Goal: Information Seeking & Learning: Check status

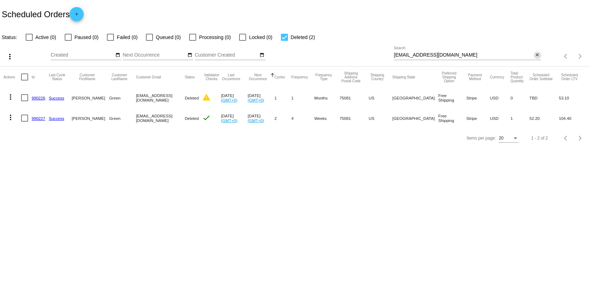
click at [539, 55] on mat-icon "close" at bounding box center [537, 55] width 5 height 6
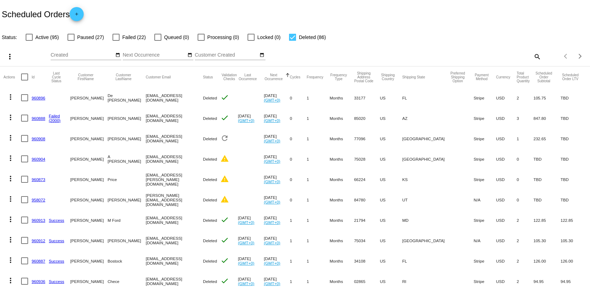
click at [38, 98] on link "960896" at bounding box center [39, 98] width 14 height 5
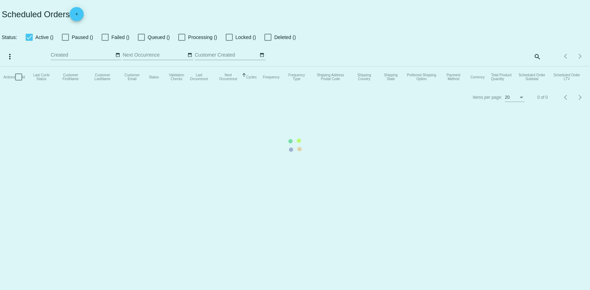
checkbox input "false"
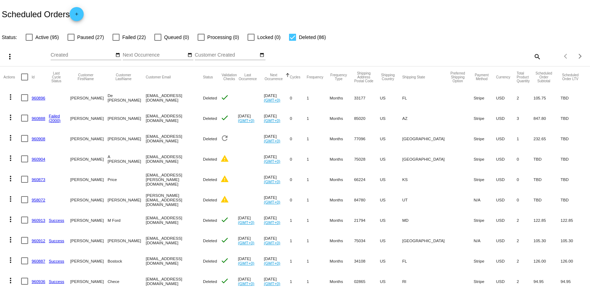
click at [289, 36] on div at bounding box center [292, 37] width 7 height 7
click at [292, 41] on input "Deleted (86)" at bounding box center [292, 41] width 0 height 0
checkbox input "false"
click at [33, 66] on mat-table "Actions Id Last Cycle Status Customer FirstName Customer LastName Customer Emai…" at bounding box center [295, 281] width 590 height 430
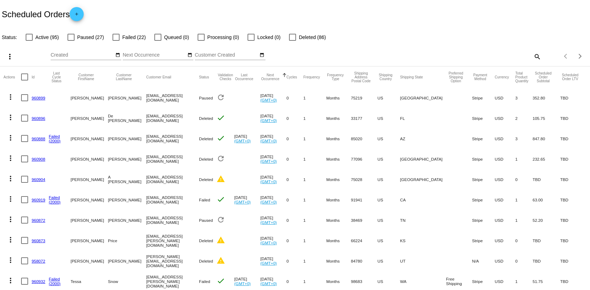
click at [33, 35] on label "Active (95)" at bounding box center [42, 37] width 33 height 8
click at [29, 41] on input "Active (95)" at bounding box center [29, 41] width 0 height 0
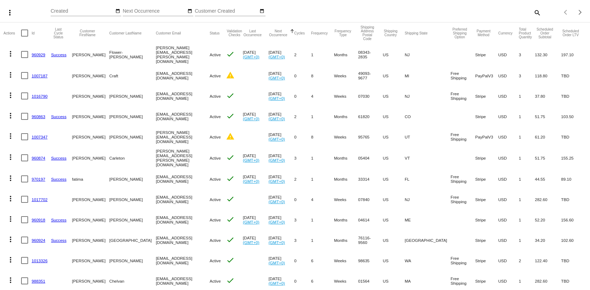
scroll to position [45, 0]
click at [475, 95] on mat-cell "Stripe" at bounding box center [486, 95] width 23 height 20
click at [454, 102] on mat-cell "Free Shipping" at bounding box center [463, 95] width 25 height 20
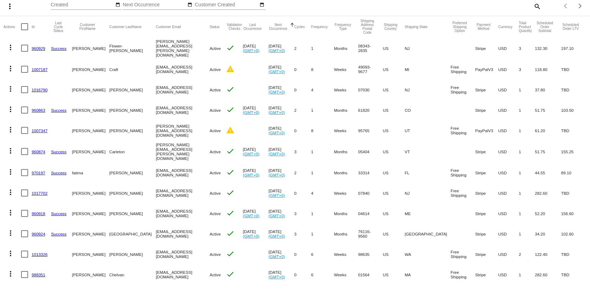
scroll to position [41, 0]
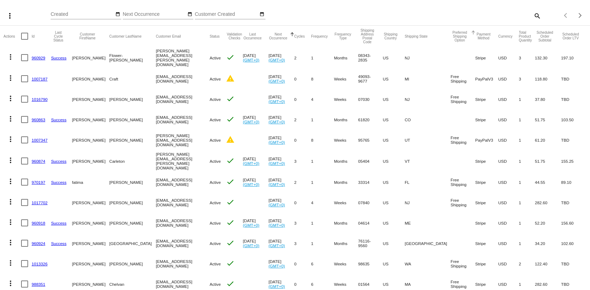
click at [471, 32] on div at bounding box center [473, 33] width 4 height 4
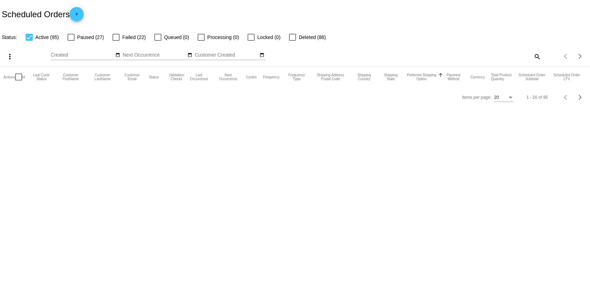
scroll to position [0, 0]
click at [425, 76] on button "Preferred Shipping Option" at bounding box center [422, 77] width 30 height 8
click at [508, 88] on mat-table "Actions Id Last Cycle Status Customer FirstName Customer LastName Customer Emai…" at bounding box center [295, 76] width 590 height 21
click at [509, 98] on div "Items per page:" at bounding box center [511, 98] width 4 height 2
click at [507, 131] on span "100" at bounding box center [503, 128] width 20 height 13
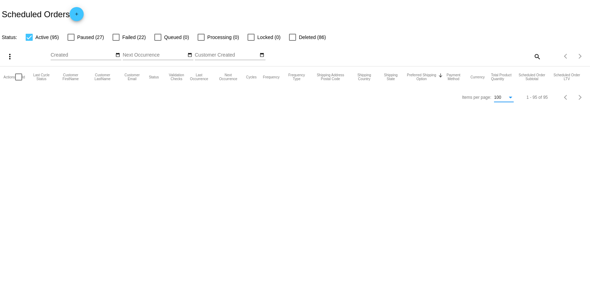
click at [31, 37] on div at bounding box center [29, 37] width 7 height 7
click at [29, 41] on input "Active (95)" at bounding box center [29, 41] width 0 height 0
click at [27, 35] on div at bounding box center [29, 37] width 7 height 7
click at [29, 41] on input "Active (95)" at bounding box center [29, 41] width 0 height 0
checkbox input "true"
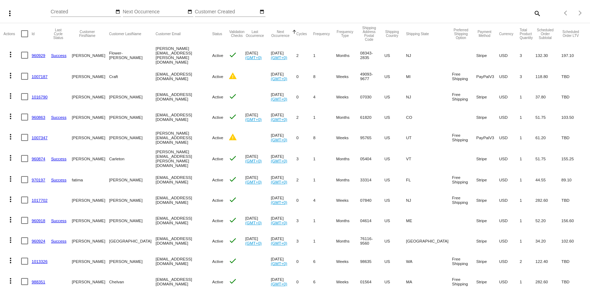
scroll to position [56, 0]
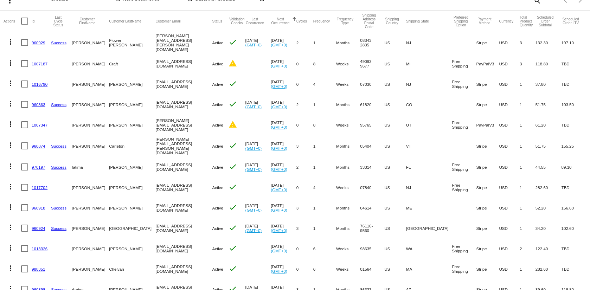
click at [156, 83] on mat-cell "[EMAIL_ADDRESS][DOMAIN_NAME]" at bounding box center [184, 84] width 57 height 20
click at [172, 83] on mat-cell "[EMAIL_ADDRESS][DOMAIN_NAME]" at bounding box center [184, 84] width 57 height 20
click at [167, 84] on mat-cell "[EMAIL_ADDRESS][DOMAIN_NAME]" at bounding box center [184, 84] width 57 height 20
click at [156, 84] on mat-cell "[EMAIL_ADDRESS][DOMAIN_NAME]" at bounding box center [184, 84] width 57 height 20
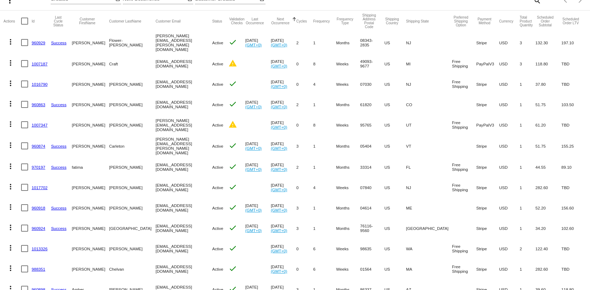
click at [156, 84] on mat-cell "[EMAIL_ADDRESS][DOMAIN_NAME]" at bounding box center [184, 84] width 57 height 20
copy mat-cell "[EMAIL_ADDRESS][DOMAIN_NAME]"
click at [476, 83] on mat-cell "Stripe" at bounding box center [487, 84] width 23 height 20
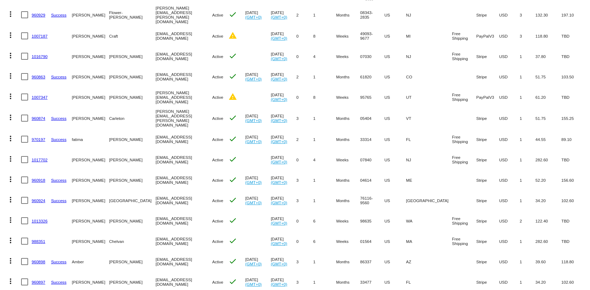
scroll to position [0, 0]
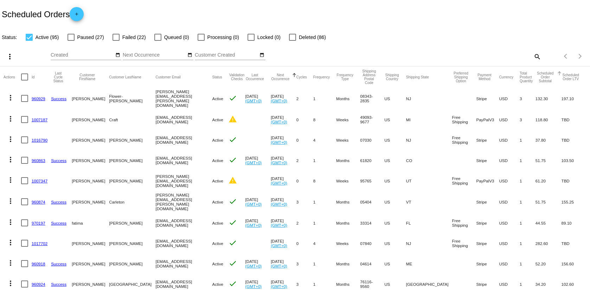
click at [537, 77] on button "Scheduled Order Subtotal" at bounding box center [545, 77] width 20 height 12
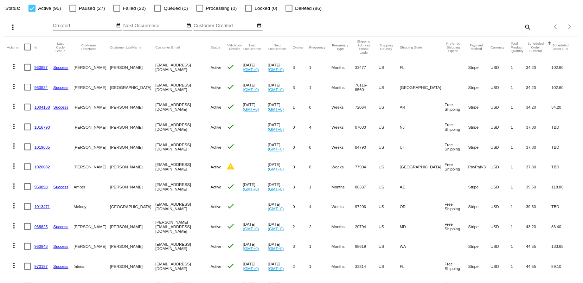
scroll to position [30, 0]
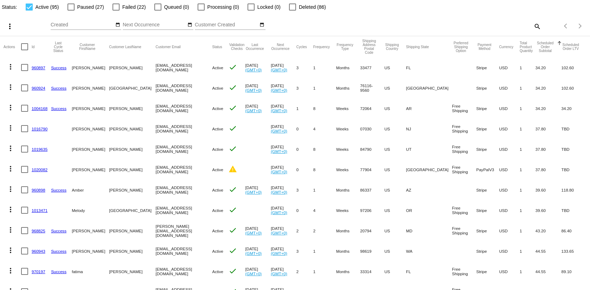
click at [156, 68] on mat-cell "[EMAIL_ADDRESS][DOMAIN_NAME]" at bounding box center [184, 67] width 57 height 20
click at [156, 67] on mat-cell "[EMAIL_ADDRESS][DOMAIN_NAME]" at bounding box center [184, 67] width 57 height 20
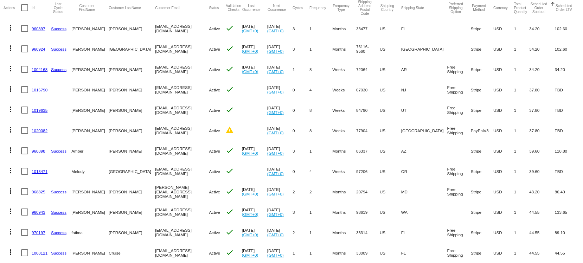
scroll to position [71, 0]
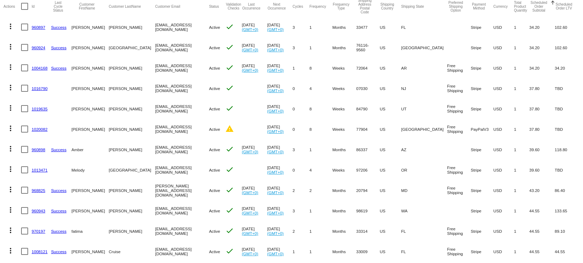
click at [376, 44] on mat-cell "76116-9560" at bounding box center [368, 47] width 24 height 20
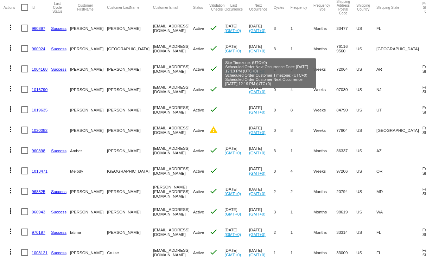
scroll to position [0, 116]
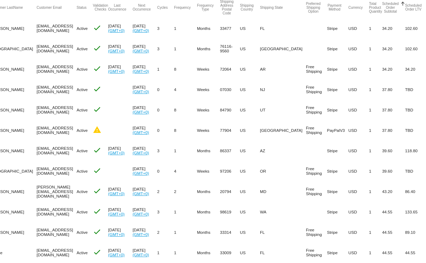
drag, startPoint x: 190, startPoint y: 54, endPoint x: 483, endPoint y: 53, distance: 292.4
click at [426, 53] on html "Scheduled Orders add Status: Active (95) Paused (27) Failed (22) Queued (0) Pro…" at bounding box center [213, 131] width 426 height 263
click at [348, 57] on mat-cell "USD" at bounding box center [358, 48] width 21 height 20
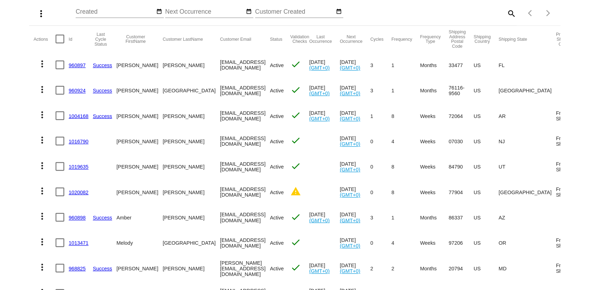
scroll to position [46, 0]
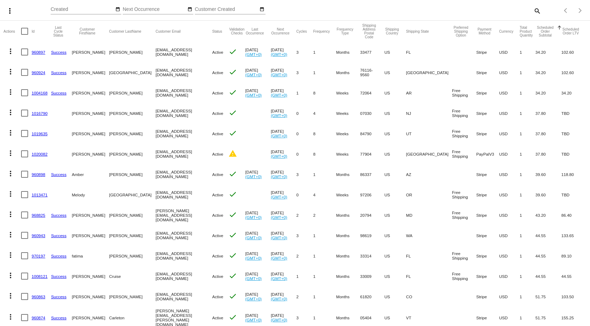
click at [156, 51] on mat-cell "[EMAIL_ADDRESS][DOMAIN_NAME]" at bounding box center [184, 52] width 57 height 20
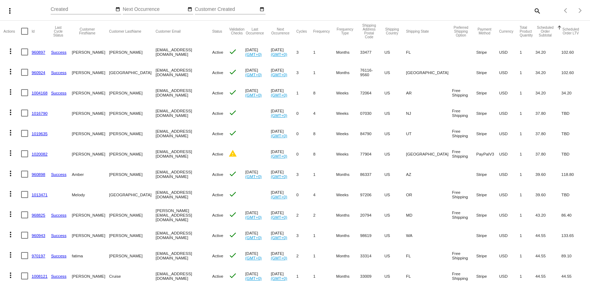
click at [156, 71] on mat-cell "[EMAIL_ADDRESS][DOMAIN_NAME]" at bounding box center [184, 72] width 57 height 20
click at [156, 70] on mat-cell "[EMAIL_ADDRESS][DOMAIN_NAME]" at bounding box center [184, 72] width 57 height 20
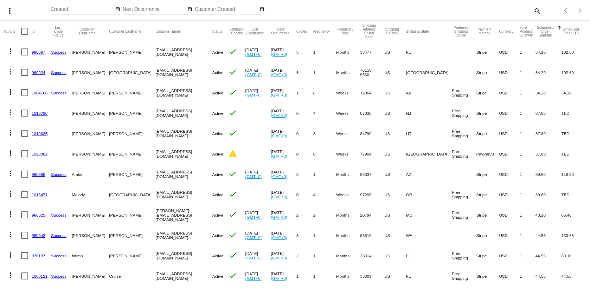
click at [156, 89] on mat-cell "ronniemosby58@gmail.com" at bounding box center [184, 93] width 57 height 20
click at [156, 93] on mat-cell "ronniemosby58@gmail.com" at bounding box center [184, 93] width 57 height 20
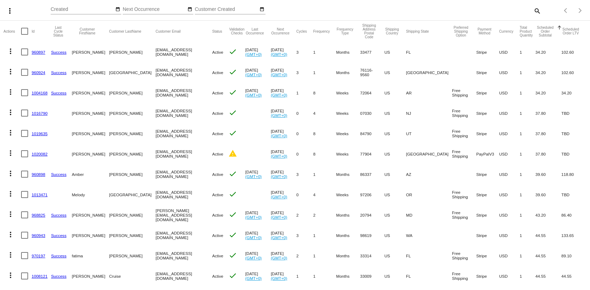
click at [156, 93] on mat-cell "ronniemosby58@gmail.com" at bounding box center [184, 93] width 57 height 20
copy mat-cell "ronniemosby58@gmail.com"
click at [156, 113] on mat-cell "[EMAIL_ADDRESS][DOMAIN_NAME]" at bounding box center [184, 113] width 57 height 20
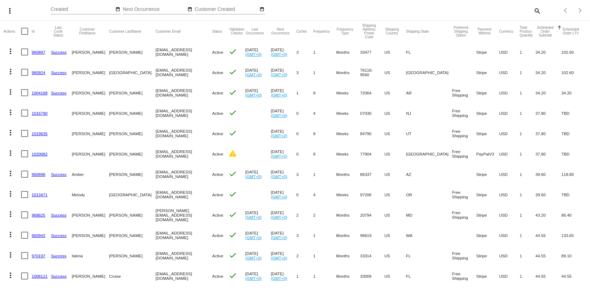
copy mat-cell "[EMAIL_ADDRESS][DOMAIN_NAME]"
click at [188, 137] on mat-cell "karenlbennett@sbcglobal.net" at bounding box center [184, 133] width 57 height 20
drag, startPoint x: 188, startPoint y: 133, endPoint x: 127, endPoint y: 132, distance: 60.8
click at [156, 132] on mat-cell "karenlbennett@sbcglobal.net" at bounding box center [184, 133] width 57 height 20
copy mat-cell "karenlbennett@sbcglobal.net"
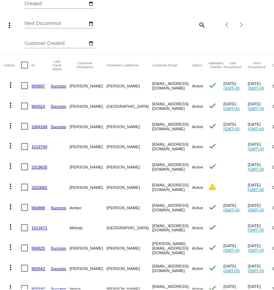
scroll to position [89, 0]
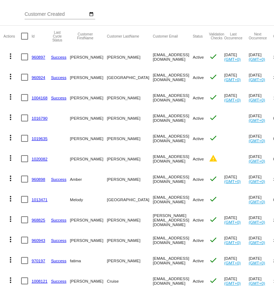
click at [153, 155] on mat-cell "LindaGO52@gmail.com" at bounding box center [173, 159] width 40 height 20
click at [153, 157] on mat-cell "LindaGO52@gmail.com" at bounding box center [173, 159] width 40 height 20
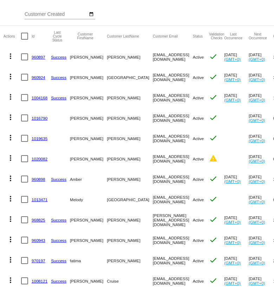
copy mat-cell "LindaGO52@gmail.com"
click at [153, 180] on mat-cell "[EMAIL_ADDRESS][DOMAIN_NAME]" at bounding box center [173, 179] width 40 height 20
copy mat-cell "[EMAIL_ADDRESS][DOMAIN_NAME]"
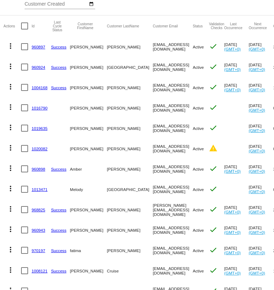
scroll to position [125, 0]
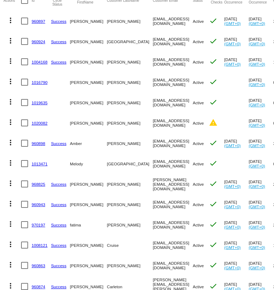
click at [153, 163] on mat-cell "MelodyHGlasgow@gmail.com" at bounding box center [173, 164] width 40 height 20
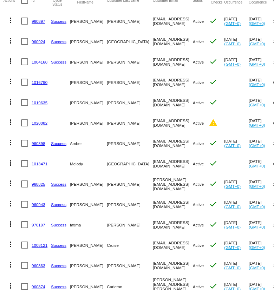
click at [153, 186] on mat-cell "susandoherty@hotmail.com" at bounding box center [173, 184] width 40 height 20
copy mat-cell "susandoherty@hotmail.com"
click at [153, 200] on mat-cell "deanojohn@icloud.com" at bounding box center [173, 204] width 40 height 20
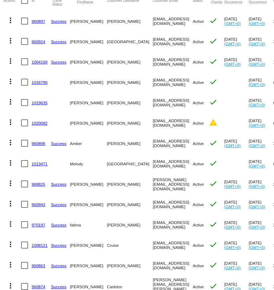
click at [153, 203] on mat-cell "deanojohn@icloud.com" at bounding box center [173, 204] width 40 height 20
click at [153, 204] on mat-cell "deanojohn@icloud.com" at bounding box center [173, 204] width 40 height 20
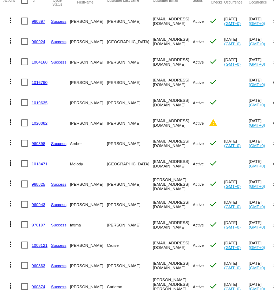
click at [153, 204] on mat-cell "deanojohn@icloud.com" at bounding box center [173, 204] width 40 height 20
copy mat-cell "deanojohn@icloud.com"
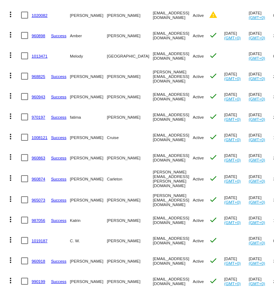
scroll to position [239, 0]
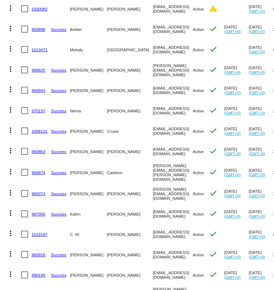
click at [153, 107] on mat-cell "[EMAIL_ADDRESS][DOMAIN_NAME]" at bounding box center [173, 111] width 40 height 20
click at [153, 109] on mat-cell "[EMAIL_ADDRESS][DOMAIN_NAME]" at bounding box center [173, 111] width 40 height 20
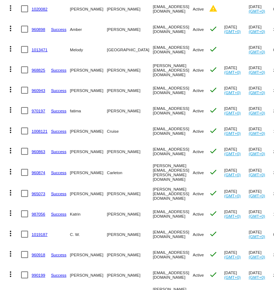
click at [153, 109] on mat-cell "[EMAIL_ADDRESS][DOMAIN_NAME]" at bounding box center [173, 111] width 40 height 20
copy mat-cell "[EMAIL_ADDRESS][DOMAIN_NAME]"
click at [153, 129] on mat-cell "[EMAIL_ADDRESS][DOMAIN_NAME]" at bounding box center [173, 131] width 40 height 20
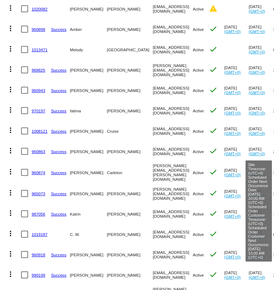
copy mat-cell "[EMAIL_ADDRESS][DOMAIN_NAME]"
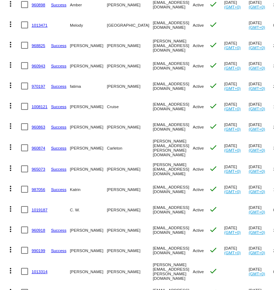
scroll to position [267, 0]
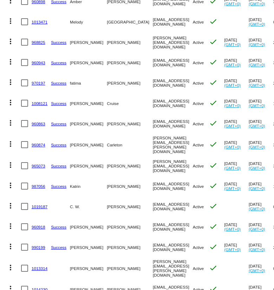
click at [153, 122] on mat-cell "[EMAIL_ADDRESS][DOMAIN_NAME]" at bounding box center [173, 124] width 40 height 20
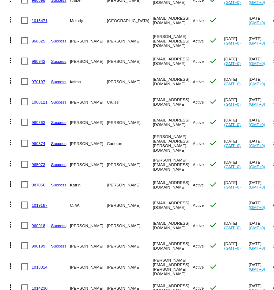
click at [153, 144] on mat-cell "[PERSON_NAME][EMAIL_ADDRESS][PERSON_NAME][DOMAIN_NAME]" at bounding box center [173, 143] width 40 height 22
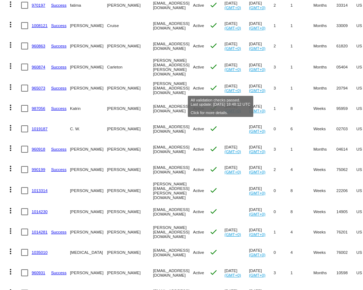
scroll to position [315, 0]
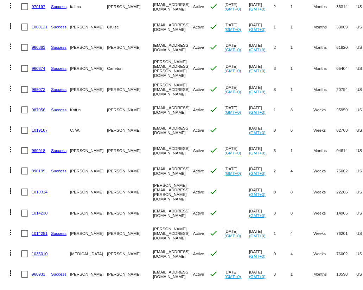
click at [153, 88] on mat-cell "susandoherty@hotmail.com" at bounding box center [173, 89] width 40 height 20
click at [153, 90] on mat-cell "susandoherty@hotmail.com" at bounding box center [173, 89] width 40 height 20
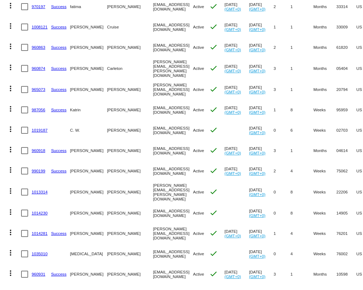
click at [153, 90] on mat-cell "susandoherty@hotmail.com" at bounding box center [173, 89] width 40 height 20
click at [153, 109] on mat-cell "katwing2@earthlink.net" at bounding box center [173, 110] width 40 height 20
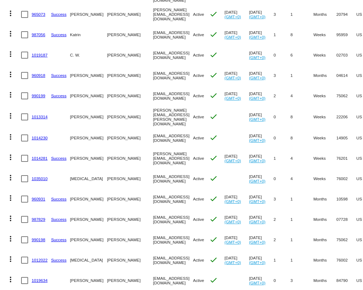
scroll to position [390, 0]
click at [153, 53] on mat-cell "christopherhodecker@gmail.com" at bounding box center [173, 55] width 40 height 20
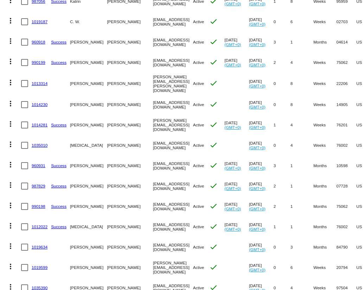
scroll to position [414, 0]
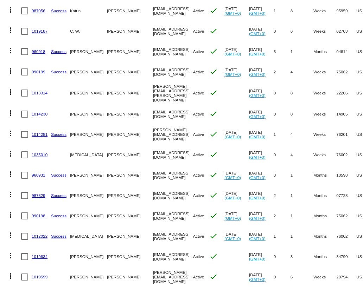
click at [153, 50] on mat-cell "[EMAIL_ADDRESS][DOMAIN_NAME]" at bounding box center [173, 51] width 40 height 20
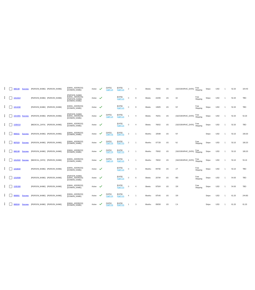
scroll to position [384, 0]
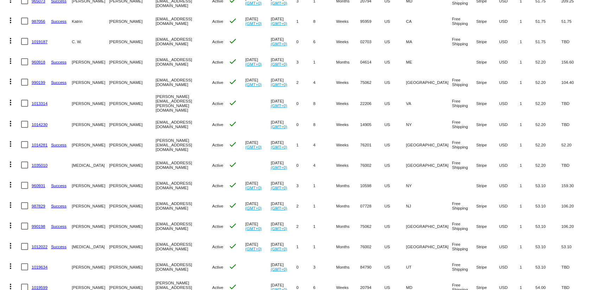
click at [156, 80] on mat-cell "KWILKINS@ALLIANCEOPS.OM" at bounding box center [184, 82] width 57 height 20
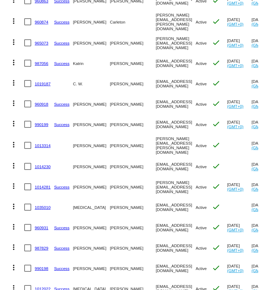
scroll to position [426, 0]
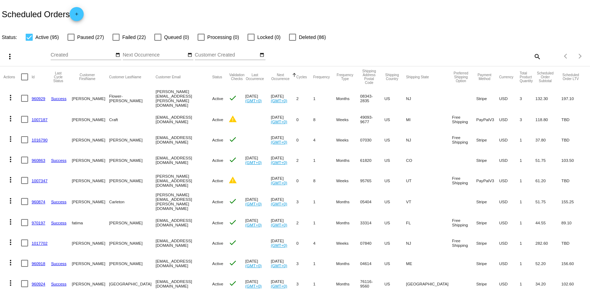
click at [156, 281] on mat-cell "[EMAIL_ADDRESS][DOMAIN_NAME]" at bounding box center [184, 284] width 57 height 20
click at [261, 71] on div at bounding box center [558, 72] width 2 height 2
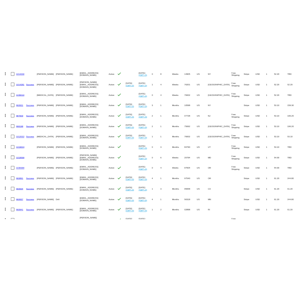
scroll to position [504, 0]
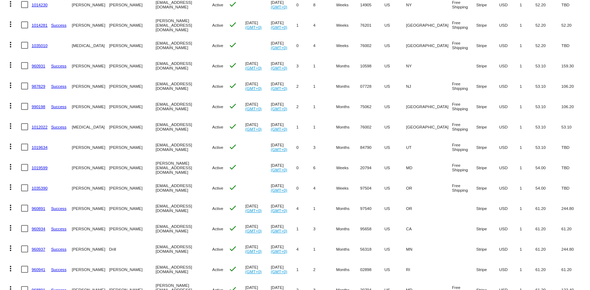
click at [156, 104] on mat-cell "KWILKINS@ALLIANCEOPS.OM" at bounding box center [184, 106] width 57 height 20
copy mat-cell "KWILKINS@ALLIANCEOPS.OM"
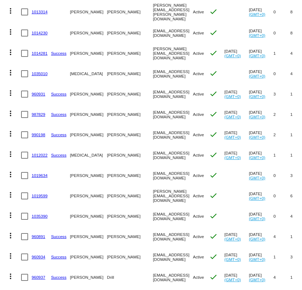
scroll to position [532, 0]
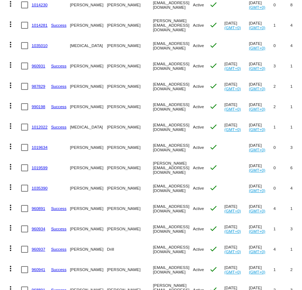
click at [153, 123] on mat-cell "raytobi@hotmail.com" at bounding box center [173, 127] width 40 height 20
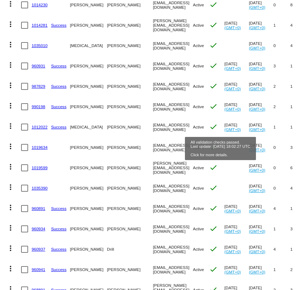
copy mat-cell "raytobi@hotmail.com"
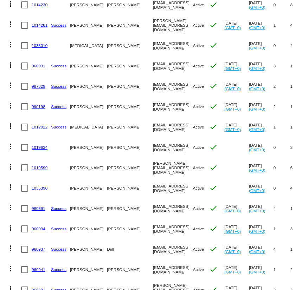
click at [153, 144] on mat-cell "karenlbennett@sbcglobal.net" at bounding box center [173, 147] width 40 height 20
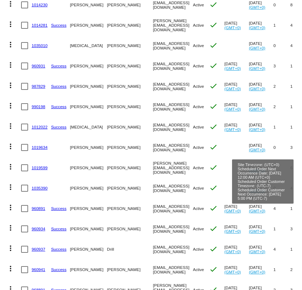
copy mat-cell "karenlbennett@sbcglobal.net"
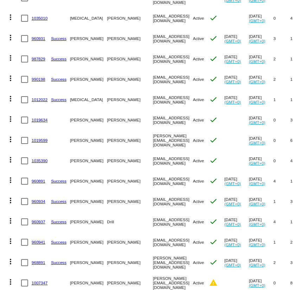
scroll to position [573, 0]
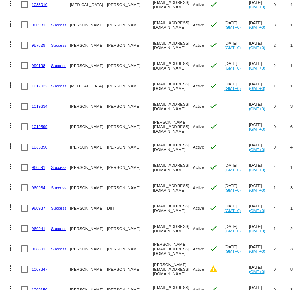
click at [153, 123] on mat-cell "susandoherty@hotmail.com" at bounding box center [173, 127] width 40 height 20
click at [153, 141] on mat-cell "[EMAIL_ADDRESS][DOMAIN_NAME]" at bounding box center [173, 147] width 40 height 20
click at [153, 145] on mat-cell "[EMAIL_ADDRESS][DOMAIN_NAME]" at bounding box center [173, 147] width 40 height 20
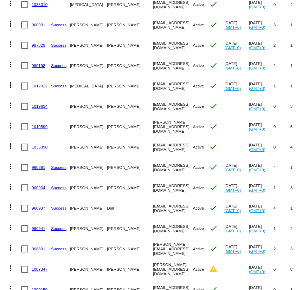
click at [153, 145] on mat-cell "[EMAIL_ADDRESS][DOMAIN_NAME]" at bounding box center [173, 147] width 40 height 20
copy mat-cell "[EMAIL_ADDRESS][DOMAIN_NAME]"
click at [153, 166] on mat-cell "francesca.gunn58@gmail.com" at bounding box center [173, 167] width 40 height 20
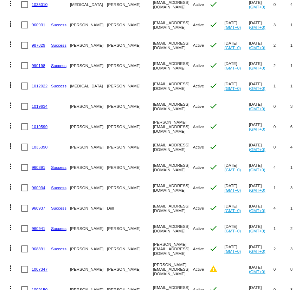
copy mat-cell "francesca.gunn58@gmail.com"
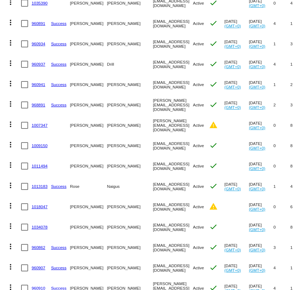
scroll to position [712, 0]
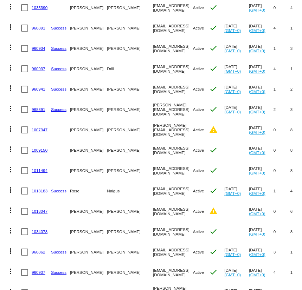
copy mat-cell "francesca.gunn58@gmail.com"
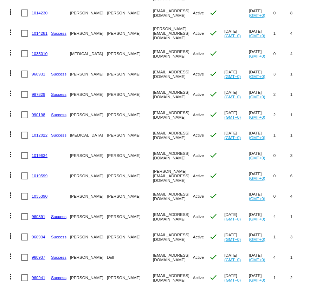
scroll to position [552, 0]
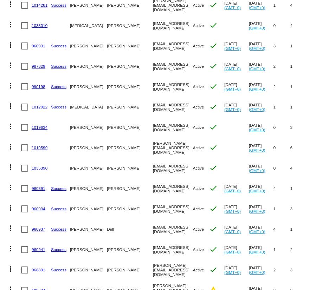
click at [153, 205] on mat-cell "reinerchic@hotmail.com" at bounding box center [173, 209] width 40 height 20
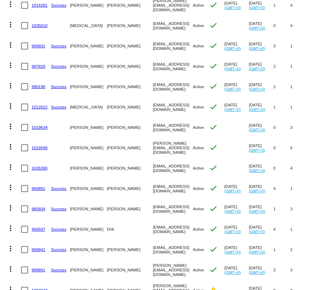
click at [153, 225] on mat-cell "jdrill@upsala.k12.mn.us" at bounding box center [173, 229] width 40 height 20
copy mat-cell "jdrill@upsala.k12.mn.us"
click at [153, 247] on mat-cell "sgillett4@verizon.net" at bounding box center [173, 250] width 40 height 20
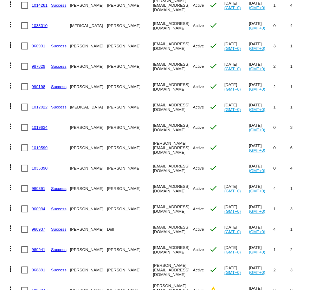
click at [153, 247] on mat-cell "sgillett4@verizon.net" at bounding box center [173, 250] width 40 height 20
copy mat-cell "sgillett4@verizon.net"
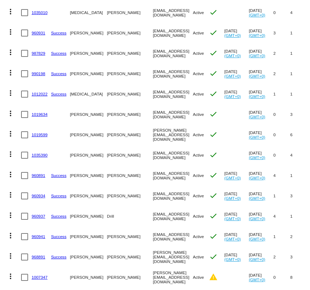
scroll to position [680, 0]
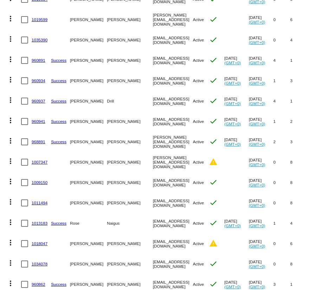
click at [153, 138] on mat-cell "susandoherty@hotmail.com" at bounding box center [173, 142] width 40 height 20
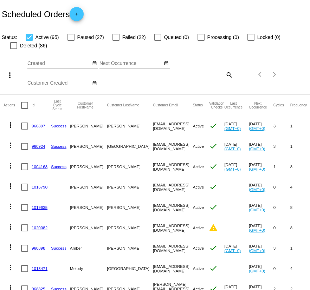
scroll to position [0, 0]
click at [142, 103] on div at bounding box center [143, 104] width 2 height 2
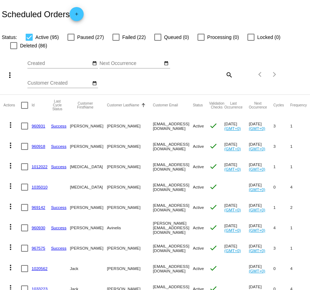
drag, startPoint x: 269, startPoint y: 89, endPoint x: 325, endPoint y: 89, distance: 56.2
click at [261, 89] on html "Scheduled Orders add Status: Active (95) Paused (27) Failed (22) Queued (0) Pro…" at bounding box center [155, 145] width 310 height 290
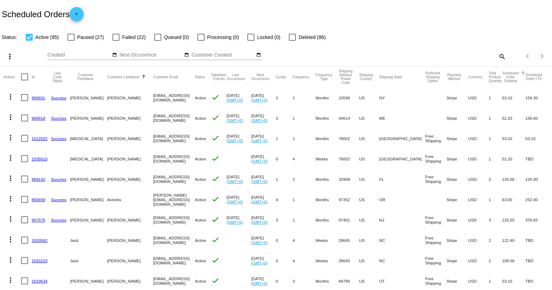
click at [261, 72] on div at bounding box center [523, 73] width 4 height 4
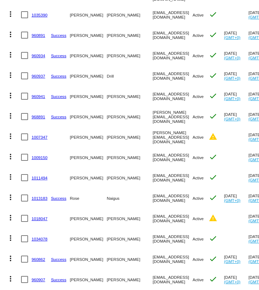
scroll to position [720, 0]
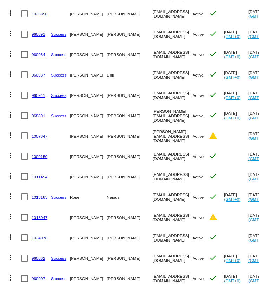
click at [153, 113] on mat-cell "susandoherty@hotmail.com" at bounding box center [173, 115] width 40 height 20
click at [153, 131] on mat-cell "[PERSON_NAME][EMAIL_ADDRESS][DOMAIN_NAME]" at bounding box center [173, 136] width 40 height 20
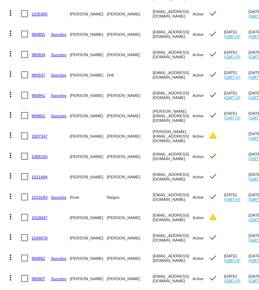
click at [153, 131] on mat-cell "[PERSON_NAME][EMAIL_ADDRESS][DOMAIN_NAME]" at bounding box center [173, 136] width 40 height 20
copy mat-cell "[PERSON_NAME][EMAIL_ADDRESS][DOMAIN_NAME]"
click at [153, 152] on mat-cell "kathrynbrooks49@msn.com" at bounding box center [173, 156] width 40 height 20
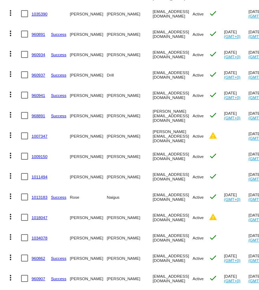
copy mat-cell "kathrynbrooks49@msn.com"
click at [153, 173] on mat-cell "shanmswift@gmail.com" at bounding box center [173, 177] width 40 height 20
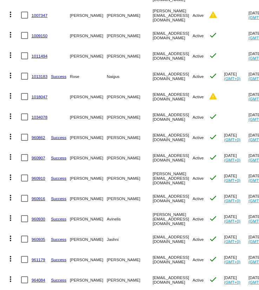
scroll to position [841, 0]
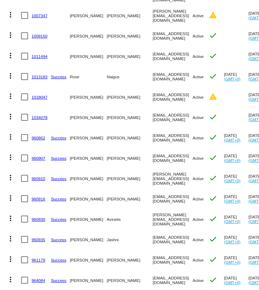
click at [153, 73] on mat-cell "rnaigus@gmail.com" at bounding box center [173, 76] width 40 height 20
click at [153, 94] on mat-cell "jmolloy64@msn.com" at bounding box center [173, 97] width 40 height 20
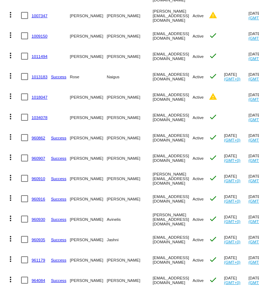
click at [153, 94] on mat-cell "jmolloy64@msn.com" at bounding box center [173, 97] width 40 height 20
click at [153, 114] on mat-cell "jrhoffman@att.net" at bounding box center [173, 117] width 40 height 20
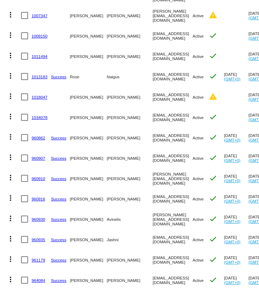
click at [153, 134] on mat-cell "[EMAIL_ADDRESS][DOMAIN_NAME]" at bounding box center [173, 138] width 40 height 20
click at [153, 156] on mat-cell "beachswingsmanager@gmail.com" at bounding box center [173, 158] width 40 height 20
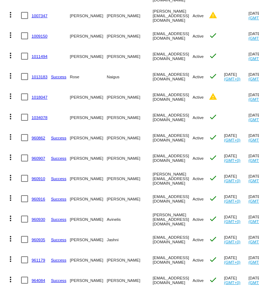
click at [153, 156] on mat-cell "beachswingsmanager@gmail.com" at bounding box center [173, 158] width 40 height 20
click at [153, 158] on mat-cell "beachswingsmanager@gmail.com" at bounding box center [173, 158] width 40 height 20
click at [153, 156] on mat-cell "beachswingsmanager@gmail.com" at bounding box center [173, 158] width 40 height 20
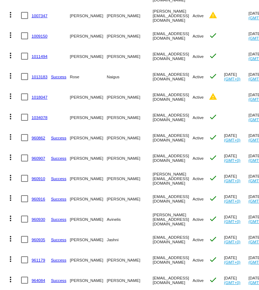
click at [153, 156] on mat-cell "beachswingsmanager@gmail.com" at bounding box center [173, 158] width 40 height 20
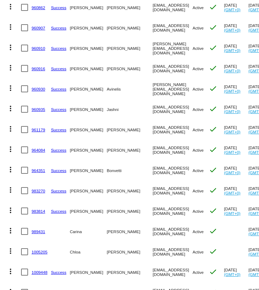
scroll to position [979, 0]
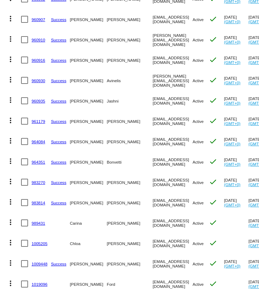
click at [153, 38] on mat-cell "andrea@beachacupuncture.net" at bounding box center [173, 40] width 40 height 20
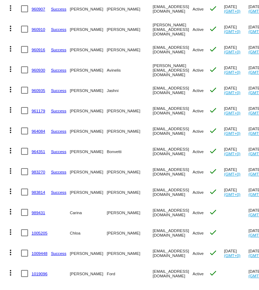
scroll to position [990, 0]
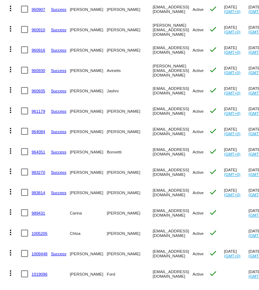
click at [153, 47] on mat-cell "[EMAIL_ADDRESS][DOMAIN_NAME]" at bounding box center [173, 50] width 40 height 20
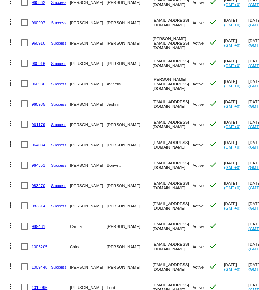
scroll to position [985, 0]
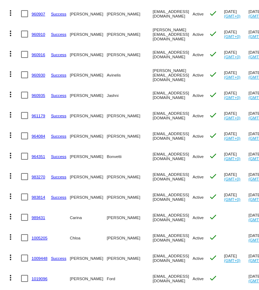
click at [160, 69] on mat-cell "karen@quietmeadowsfarm.com" at bounding box center [173, 75] width 40 height 20
click at [157, 71] on mat-cell "karen@quietmeadowsfarm.com" at bounding box center [173, 75] width 40 height 20
click at [153, 72] on mat-cell "karen@quietmeadowsfarm.com" at bounding box center [173, 75] width 40 height 20
click at [153, 92] on mat-cell "jwj@tresjoliej.com" at bounding box center [173, 95] width 40 height 20
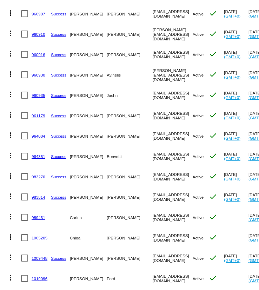
click at [153, 92] on mat-cell "jwj@tresjoliej.com" at bounding box center [173, 95] width 40 height 20
click at [153, 113] on mat-cell "reinerchic@hotmail.com" at bounding box center [173, 115] width 40 height 20
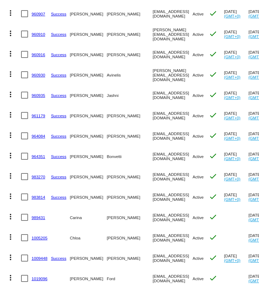
click at [153, 134] on mat-cell "likes2jeep@mail2world.com" at bounding box center [173, 136] width 40 height 20
click at [153, 152] on mat-cell "ebonvetti@gmail.com" at bounding box center [173, 156] width 40 height 20
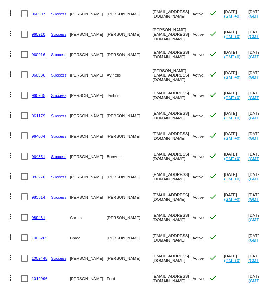
click at [153, 152] on mat-cell "ebonvetti@gmail.com" at bounding box center [173, 156] width 40 height 20
click at [153, 174] on mat-cell "slowry1930@aol.com" at bounding box center [173, 177] width 40 height 20
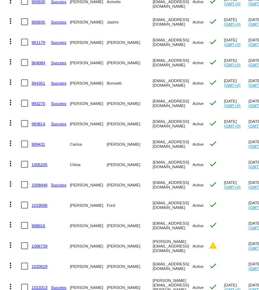
scroll to position [1057, 0]
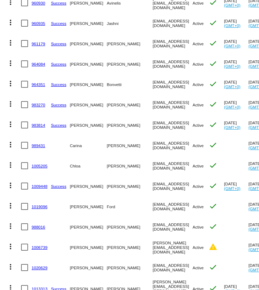
click at [153, 126] on mat-cell "kristiannaed@gmail.com" at bounding box center [173, 125] width 40 height 20
click at [153, 124] on mat-cell "kristiannaed@gmail.com" at bounding box center [173, 125] width 40 height 20
click at [153, 142] on mat-cell "carinamccall@gmail.com" at bounding box center [173, 145] width 40 height 20
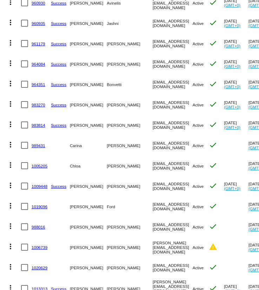
click at [153, 142] on mat-cell "carinamccall@gmail.com" at bounding box center [173, 145] width 40 height 20
click at [153, 163] on mat-cell "4chloa@gmail.com" at bounding box center [173, 166] width 40 height 20
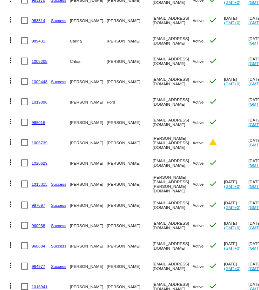
scroll to position [1184, 0]
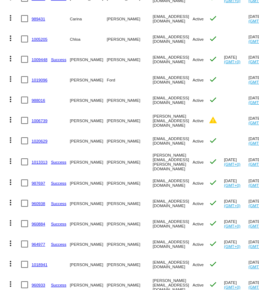
click at [153, 54] on mat-cell "peacefulhappyfree@gmail.com" at bounding box center [173, 59] width 40 height 20
click at [153, 77] on mat-cell "brittany.ford97@gmail.com" at bounding box center [173, 80] width 40 height 20
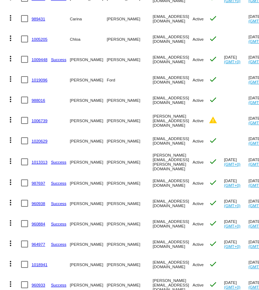
click at [153, 77] on mat-cell "brittany.ford97@gmail.com" at bounding box center [173, 80] width 40 height 20
click at [153, 96] on mat-cell "yfongsam@gmail.com" at bounding box center [173, 100] width 40 height 20
click at [153, 118] on mat-cell "pattison@gmail.com" at bounding box center [173, 120] width 40 height 20
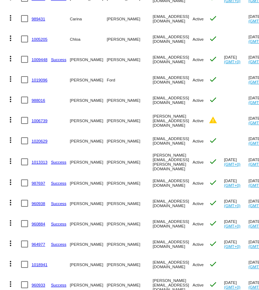
click at [153, 118] on mat-cell "pattison@gmail.com" at bounding box center [173, 120] width 40 height 20
click at [153, 115] on mat-cell "pattison@gmail.com" at bounding box center [173, 120] width 40 height 20
click at [153, 119] on mat-cell "pattison@gmail.com" at bounding box center [173, 120] width 40 height 20
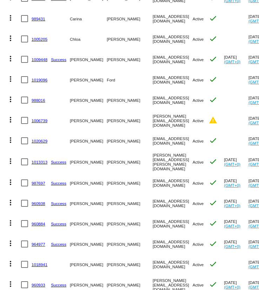
click at [153, 138] on mat-cell "mariamarketshomes@gmail.com" at bounding box center [173, 141] width 40 height 20
click at [153, 162] on mat-cell "elizabeth.hussey@belongingcounseling.com" at bounding box center [173, 162] width 40 height 22
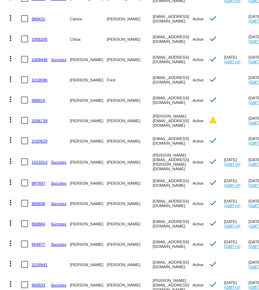
click at [153, 162] on mat-cell "elizabeth.hussey@belongingcounseling.com" at bounding box center [173, 162] width 40 height 22
click at [153, 179] on mat-cell "maklaus00@gmail.com" at bounding box center [173, 183] width 40 height 20
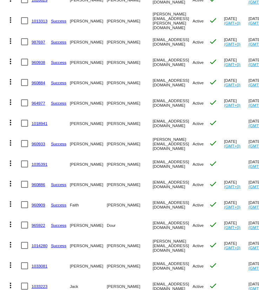
scroll to position [1327, 0]
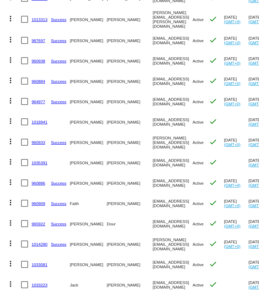
click at [153, 51] on mat-cell "janetcannondesign@gmail.com" at bounding box center [173, 61] width 40 height 20
click at [153, 57] on mat-cell "janetcannondesign@gmail.com" at bounding box center [173, 61] width 40 height 20
click at [153, 75] on mat-cell "Vejess95@outlook.com" at bounding box center [173, 81] width 40 height 20
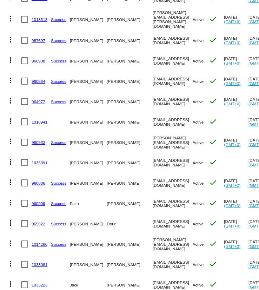
click at [153, 75] on mat-cell "Vejess95@outlook.com" at bounding box center [173, 81] width 40 height 20
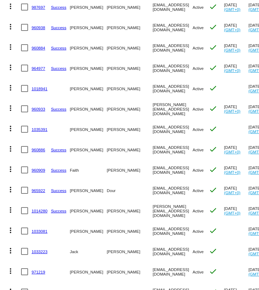
scroll to position [1385, 0]
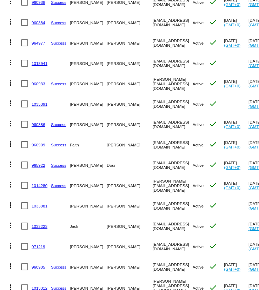
click at [153, 35] on mat-cell "lodi101@comcast.net" at bounding box center [173, 43] width 40 height 20
click at [153, 37] on mat-cell "lodi101@comcast.net" at bounding box center [173, 43] width 40 height 20
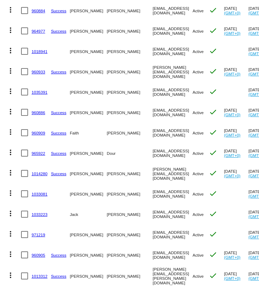
scroll to position [1388, 0]
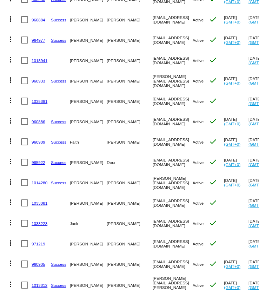
click at [153, 55] on mat-cell "[EMAIL_ADDRESS][DOMAIN_NAME]" at bounding box center [173, 60] width 40 height 20
click at [153, 73] on mat-cell "franhardy@franhardy.com" at bounding box center [173, 81] width 40 height 20
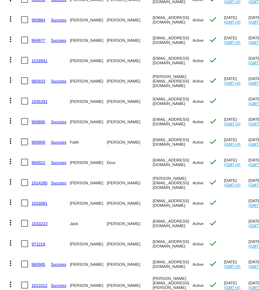
click at [153, 76] on mat-cell "franhardy@franhardy.com" at bounding box center [173, 81] width 40 height 20
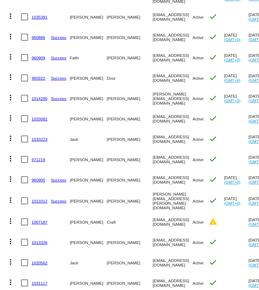
scroll to position [1473, 0]
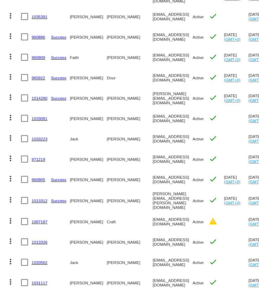
click at [153, 13] on mat-cell "[EMAIL_ADDRESS][DOMAIN_NAME]" at bounding box center [173, 16] width 40 height 20
click at [153, 30] on mat-cell "njconard@charter.net" at bounding box center [173, 37] width 40 height 20
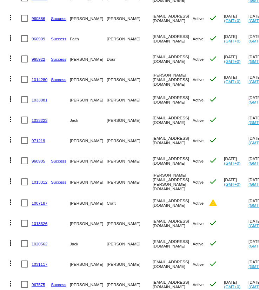
scroll to position [1493, 0]
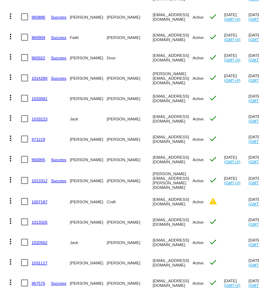
click at [156, 14] on mat-cell "njconard@charter.net" at bounding box center [173, 17] width 40 height 20
click at [153, 12] on mat-cell "njconard@charter.net" at bounding box center [173, 17] width 40 height 20
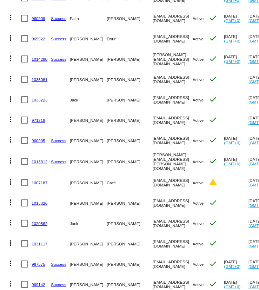
scroll to position [1515, 0]
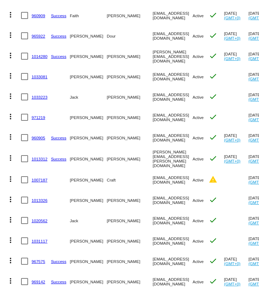
click at [153, 8] on mat-cell "faithdoucette@gmail.com" at bounding box center [173, 15] width 40 height 20
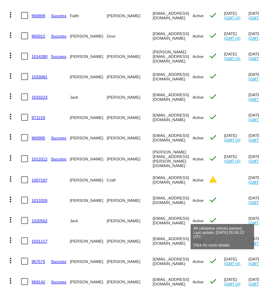
scroll to position [0, 283]
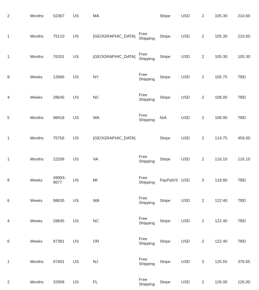
drag, startPoint x: 197, startPoint y: 218, endPoint x: 300, endPoint y: 218, distance: 103.0
click at [259, 218] on html "Scheduled Orders add Status: Active (95) Paused (27) Failed (22) Queued (0) Pro…" at bounding box center [129, 145] width 259 height 290
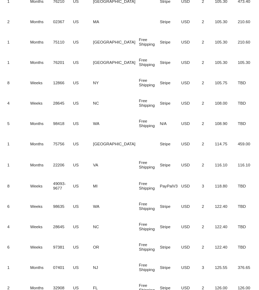
scroll to position [1537, 0]
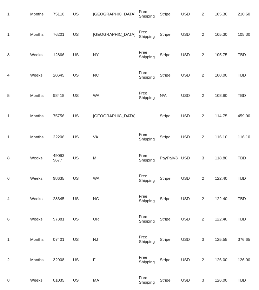
click at [218, 196] on mat-cell "122.40" at bounding box center [226, 198] width 23 height 20
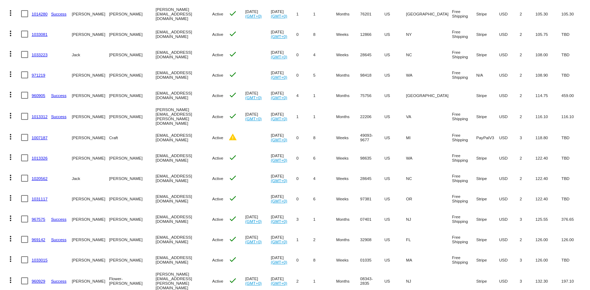
scroll to position [0, 0]
